Goal: Information Seeking & Learning: Find specific fact

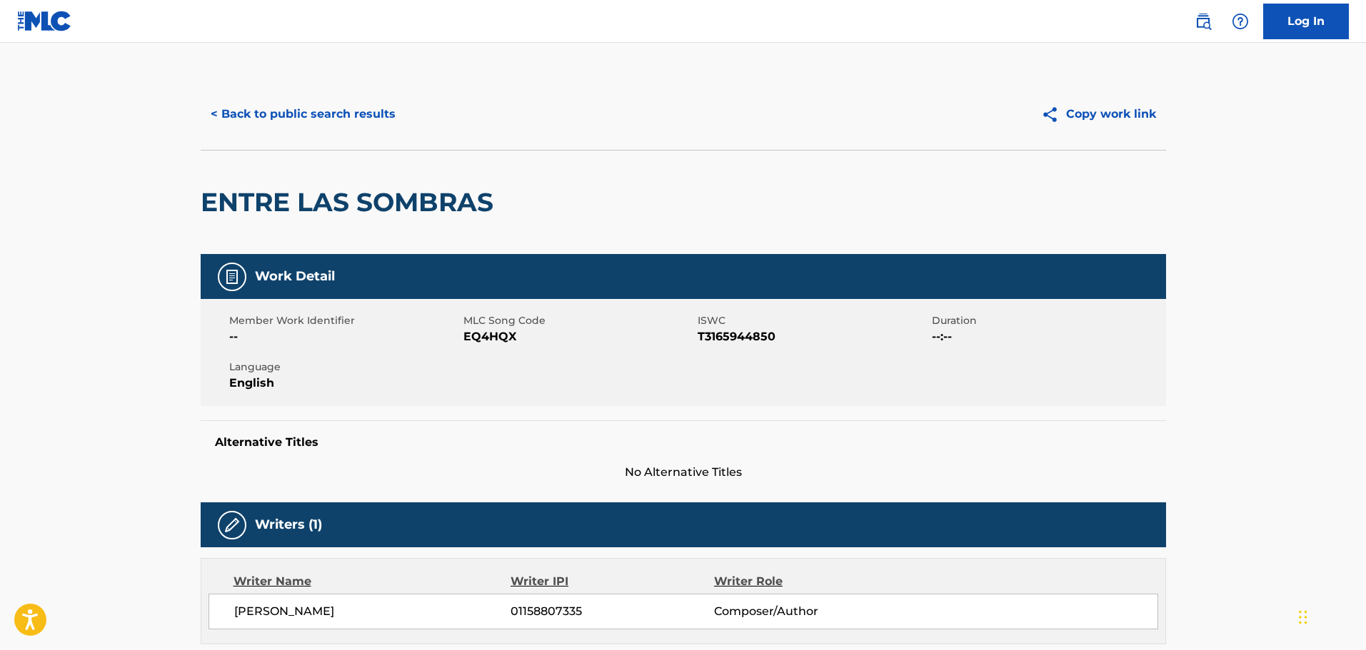
click at [341, 104] on button "< Back to public search results" at bounding box center [303, 114] width 205 height 36
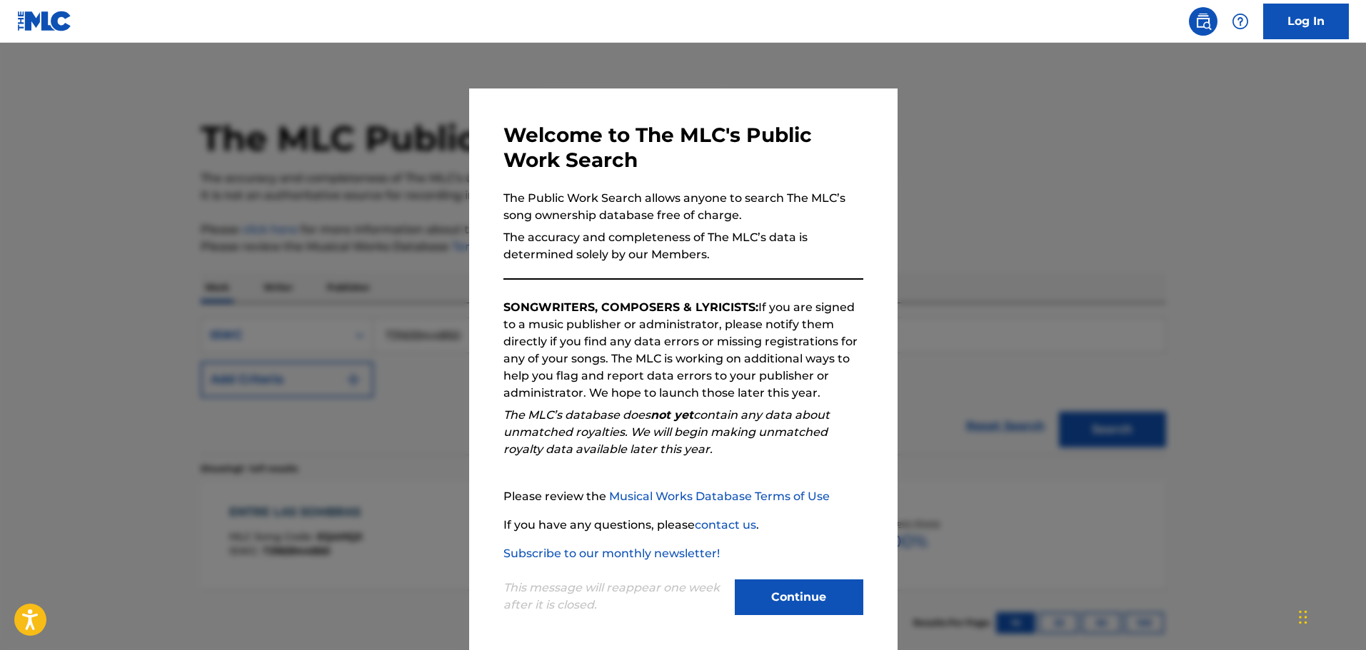
scroll to position [45, 0]
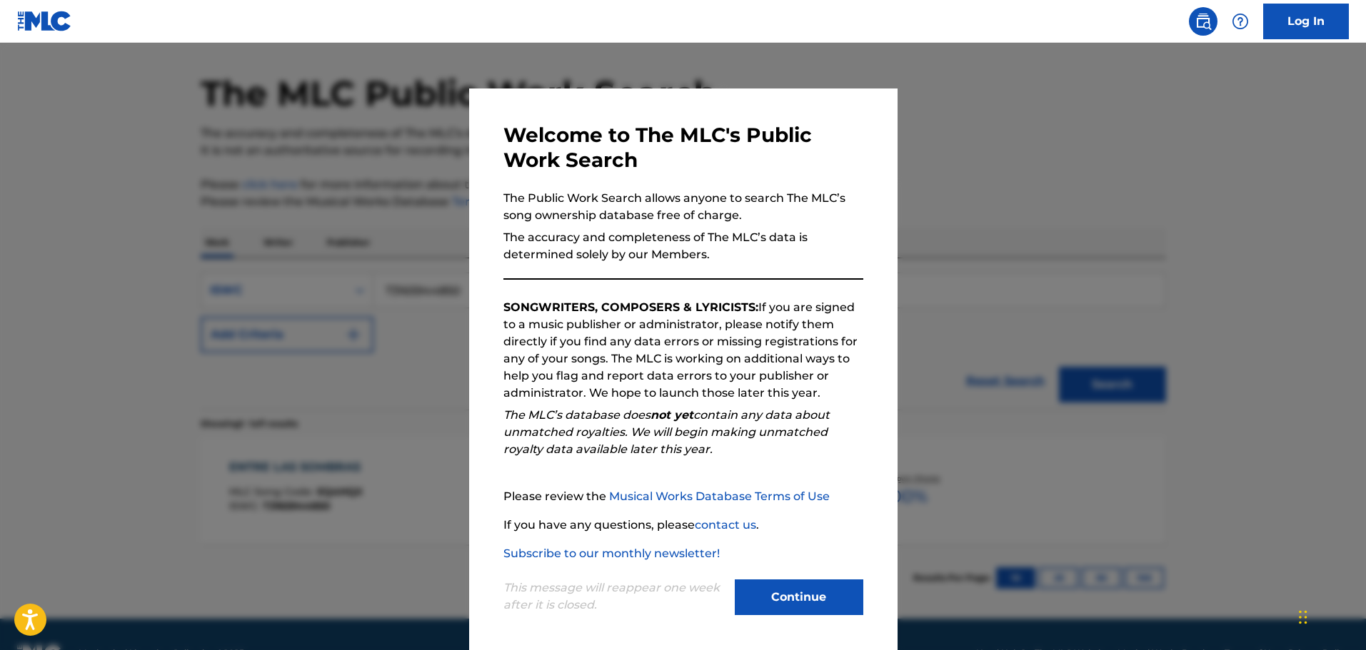
click at [768, 606] on button "Continue" at bounding box center [799, 598] width 129 height 36
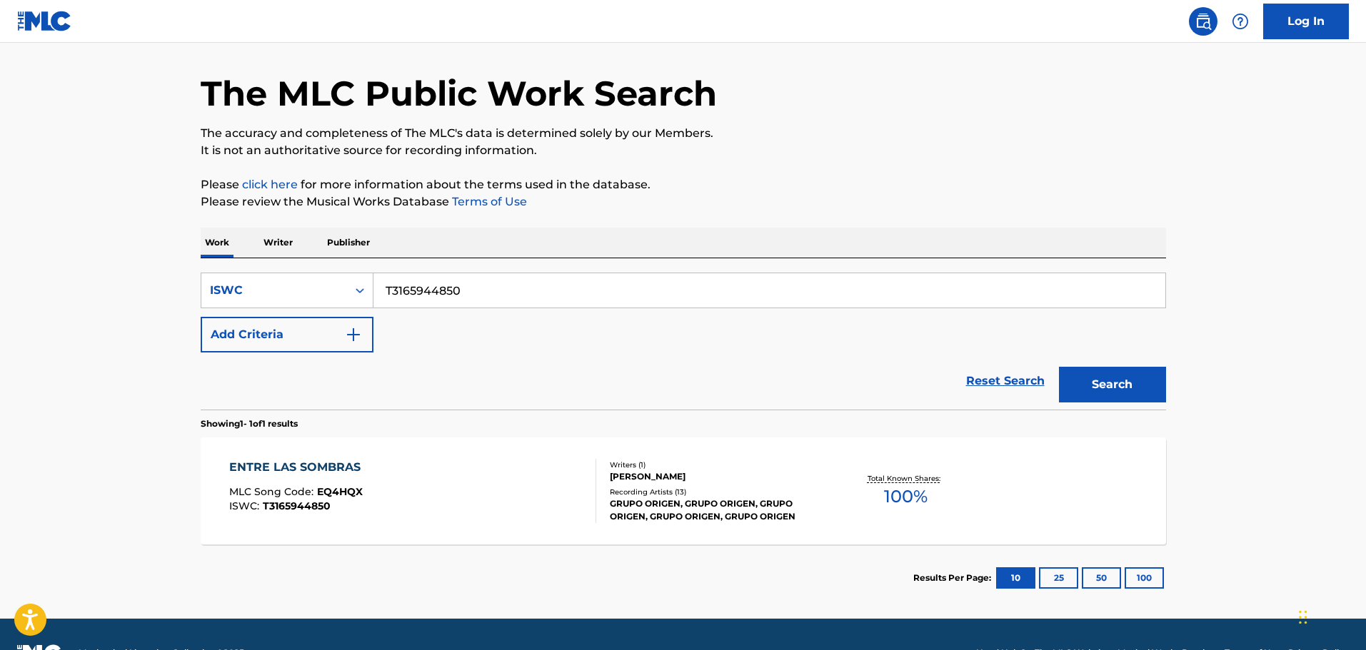
click at [189, 251] on div "The MLC Public Work Search The accuracy and completeness of The MLC's data is d…" at bounding box center [684, 323] width 1000 height 578
click at [289, 293] on div "ISWC" at bounding box center [274, 290] width 129 height 17
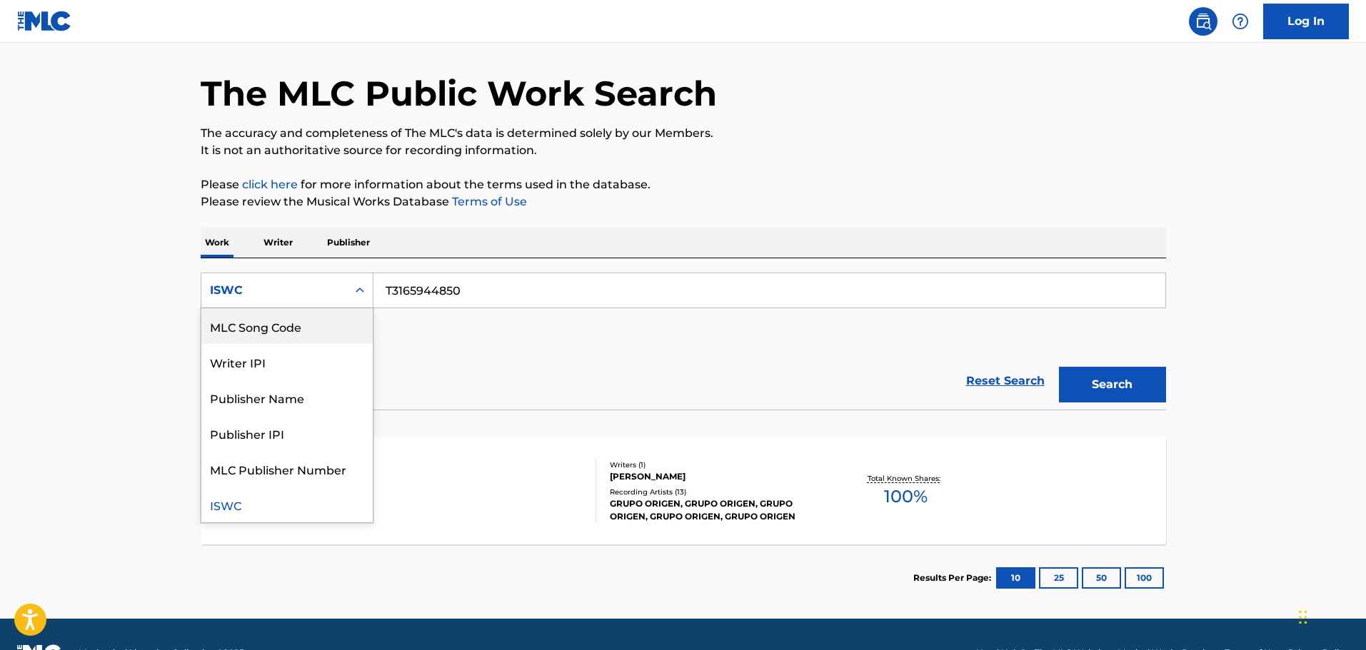
scroll to position [0, 0]
click at [268, 331] on div "Work Title" at bounding box center [286, 326] width 171 height 36
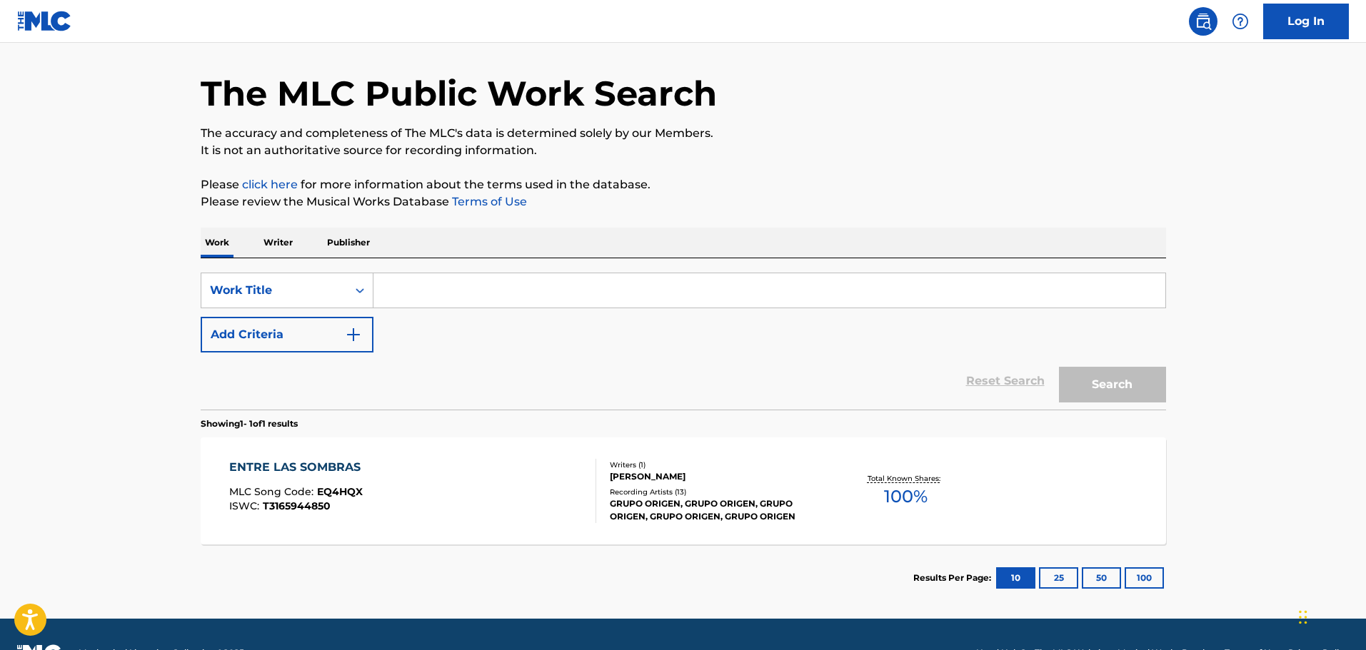
click at [481, 285] on input "Search Form" at bounding box center [769, 290] width 792 height 34
paste input "ME BY MYSELF"
type input "ME BY MYSELF"
click at [1059, 367] on button "Search" at bounding box center [1112, 385] width 107 height 36
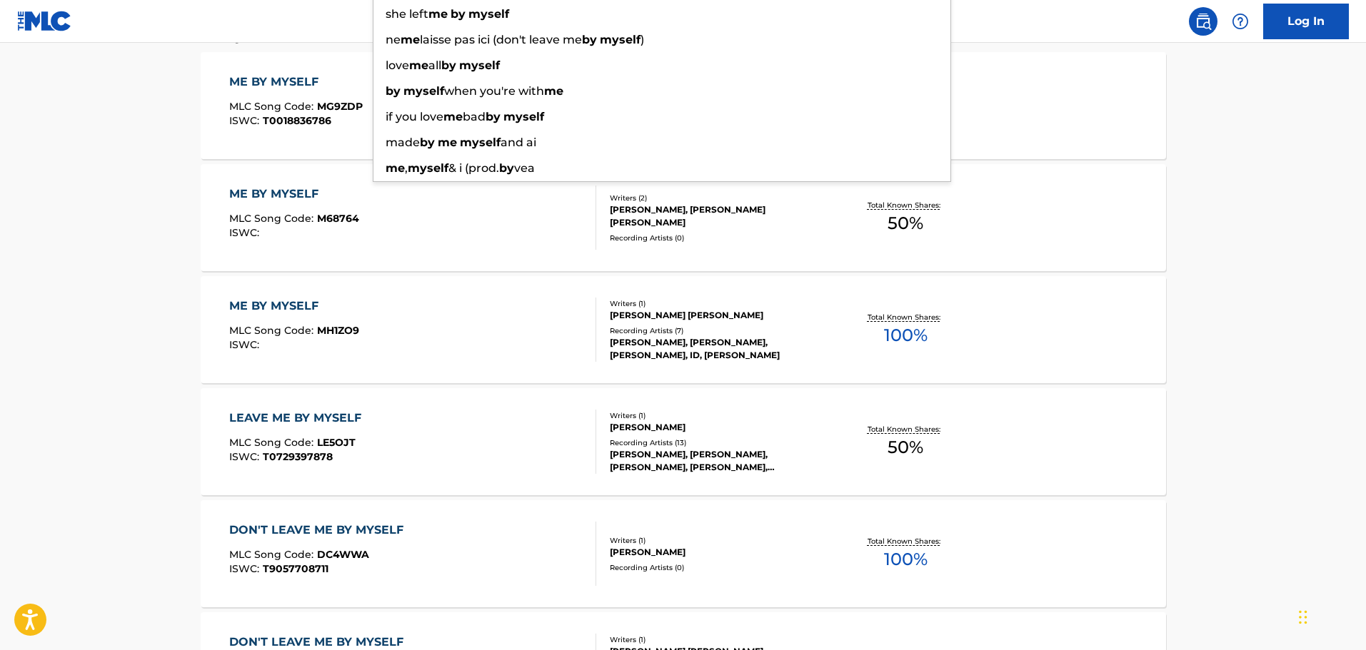
scroll to position [428, 0]
